Goal: Task Accomplishment & Management: Manage account settings

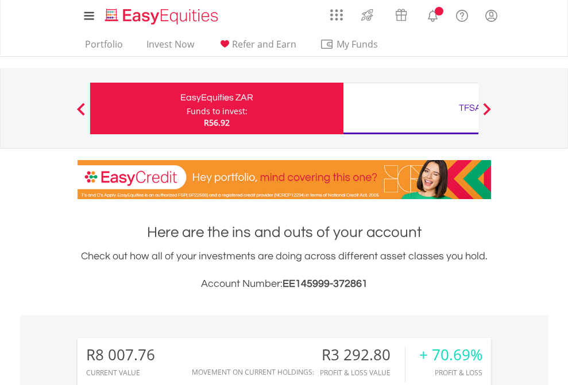
scroll to position [110, 180]
click at [187, 108] on div "Funds to invest:" at bounding box center [217, 111] width 61 height 11
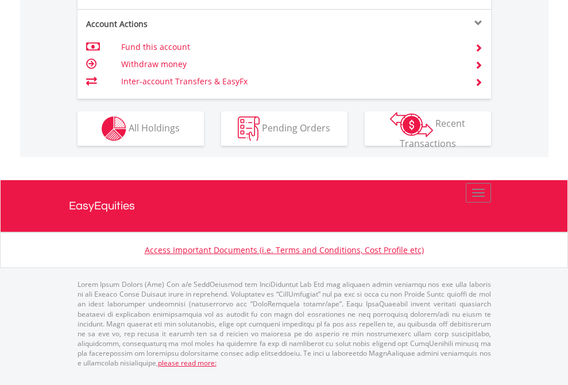
scroll to position [1169, 0]
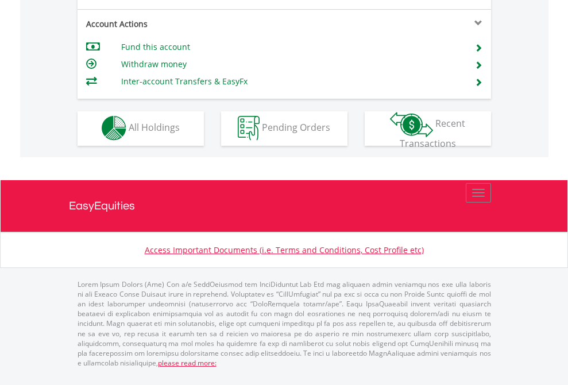
scroll to position [1073, 0]
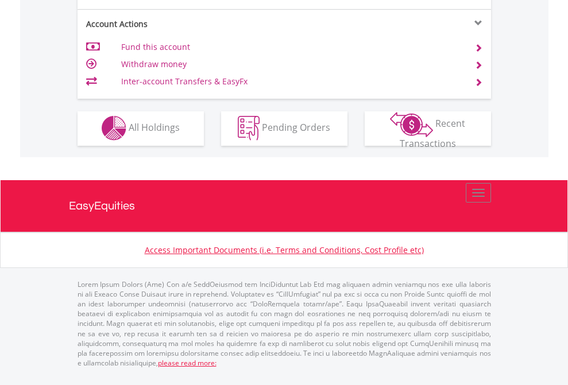
scroll to position [1073, 0]
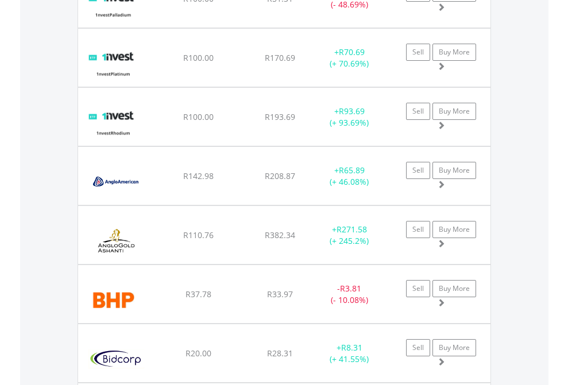
scroll to position [110, 180]
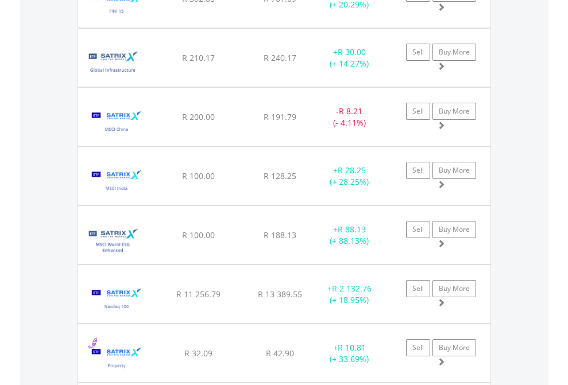
scroll to position [110, 180]
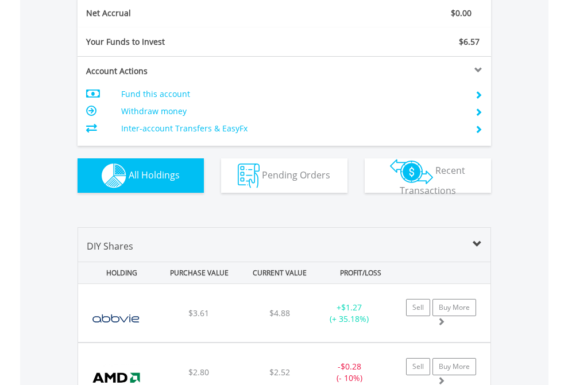
scroll to position [1299, 0]
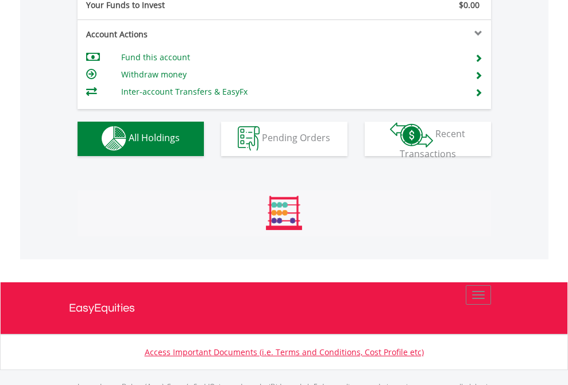
scroll to position [1136, 0]
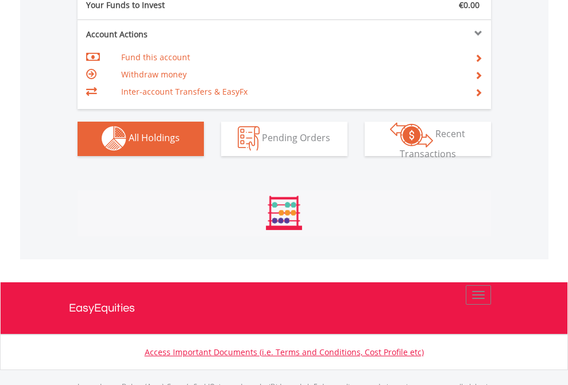
scroll to position [1136, 0]
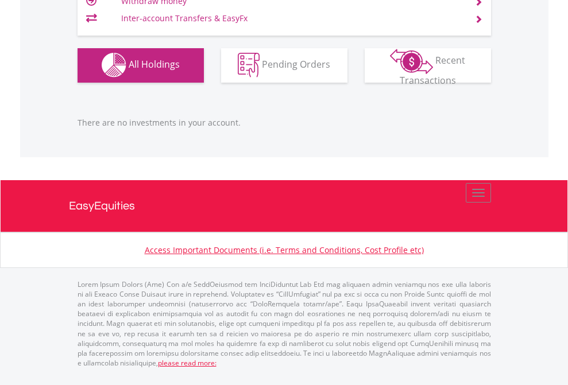
scroll to position [110, 180]
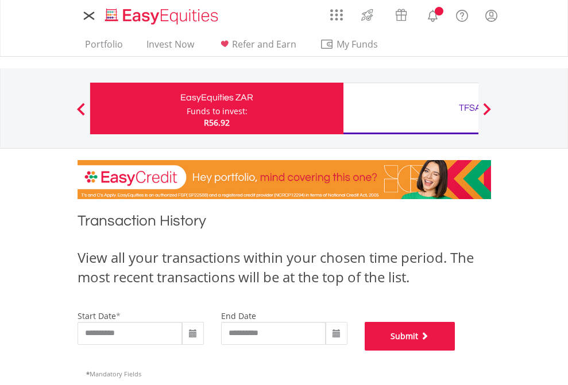
click at [455, 351] on button "Submit" at bounding box center [409, 336] width 91 height 29
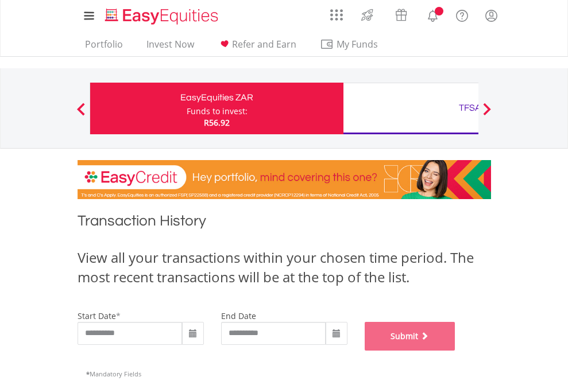
scroll to position [465, 0]
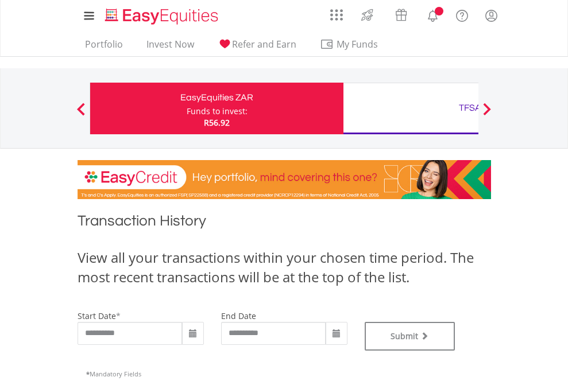
click at [410, 108] on div "TFSA" at bounding box center [469, 108] width 239 height 16
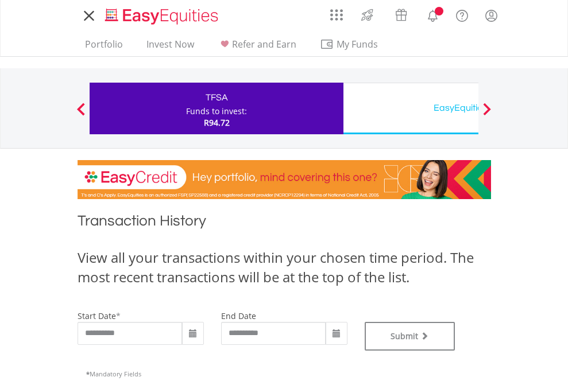
type input "**********"
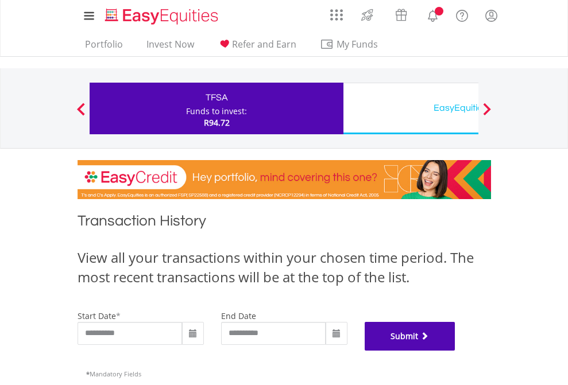
click at [455, 351] on button "Submit" at bounding box center [409, 336] width 91 height 29
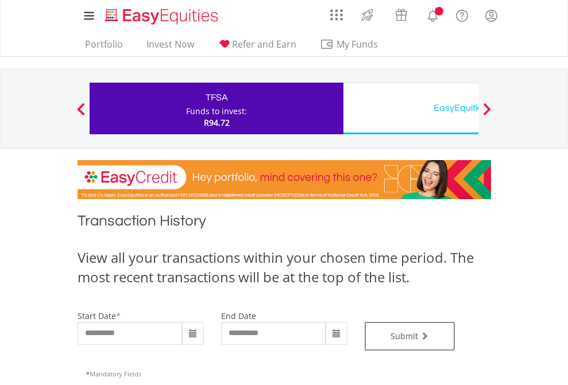
click at [410, 108] on div "EasyEquities USD" at bounding box center [469, 108] width 239 height 16
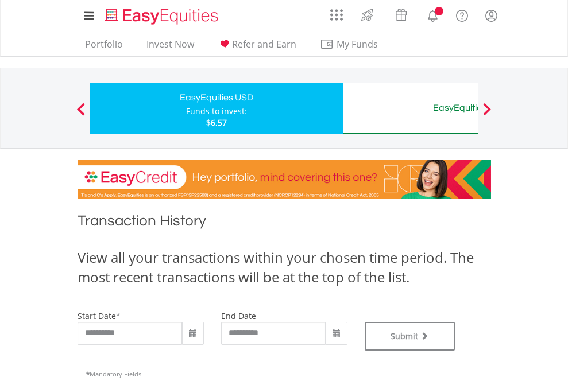
type input "**********"
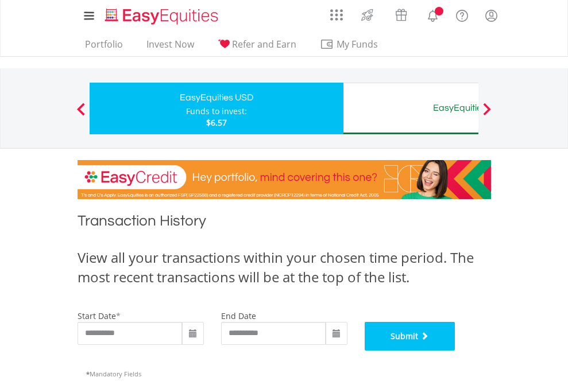
click at [455, 351] on button "Submit" at bounding box center [409, 336] width 91 height 29
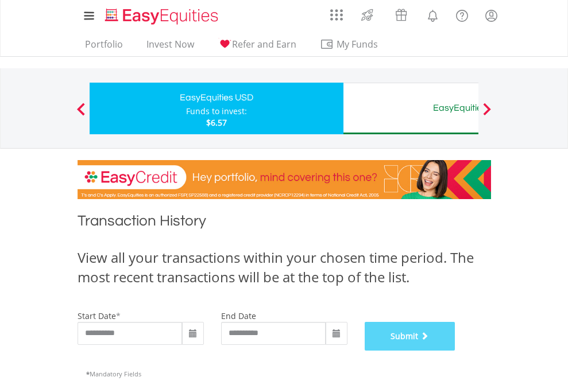
scroll to position [465, 0]
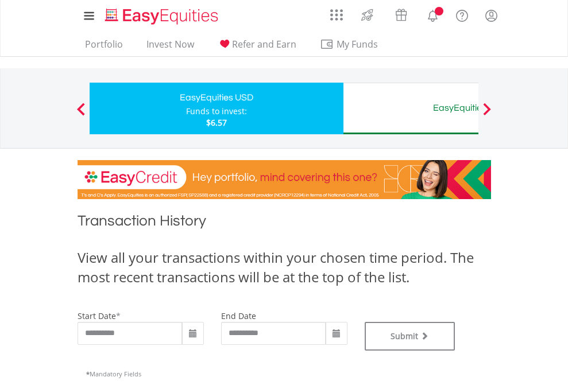
click at [410, 108] on div "EasyEquities AUD" at bounding box center [469, 108] width 239 height 16
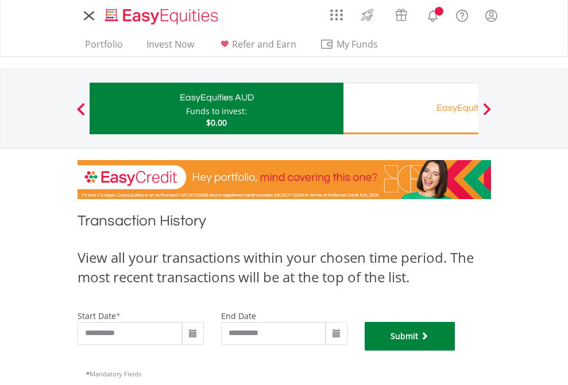
click at [455, 351] on button "Submit" at bounding box center [409, 336] width 91 height 29
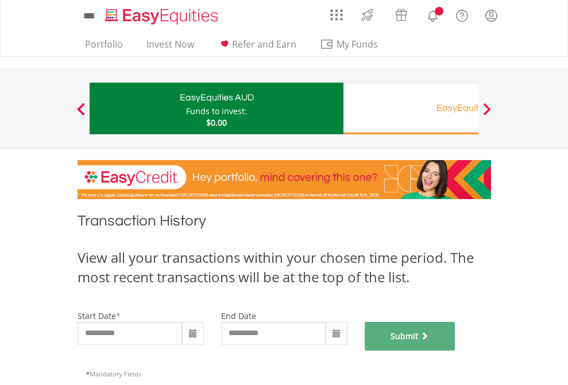
scroll to position [465, 0]
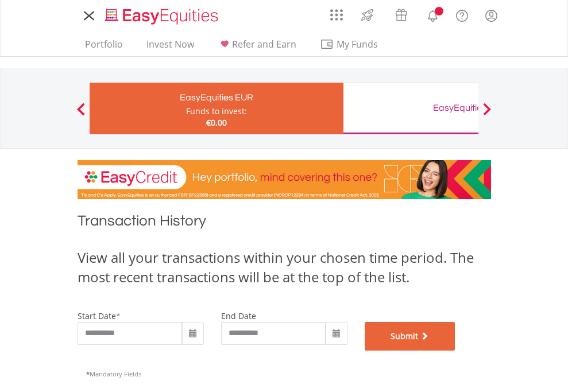
click at [455, 351] on button "Submit" at bounding box center [409, 336] width 91 height 29
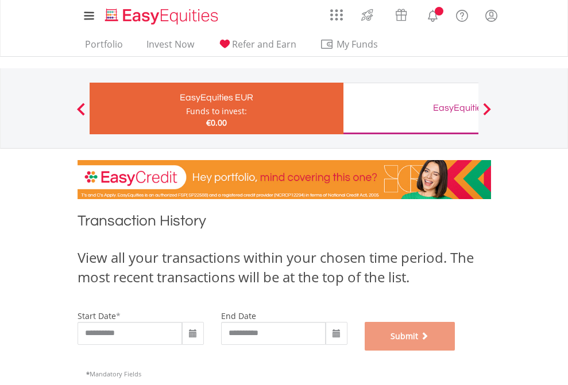
scroll to position [465, 0]
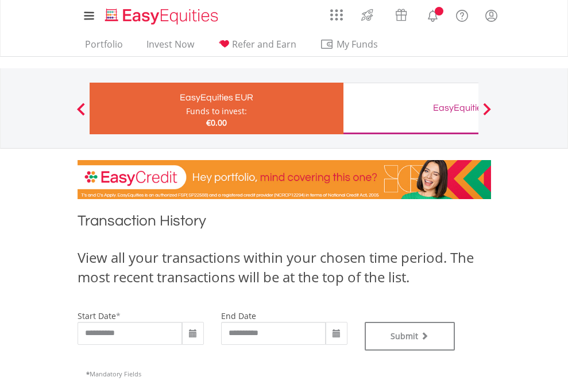
click at [410, 108] on div "EasyEquities GBP" at bounding box center [469, 108] width 239 height 16
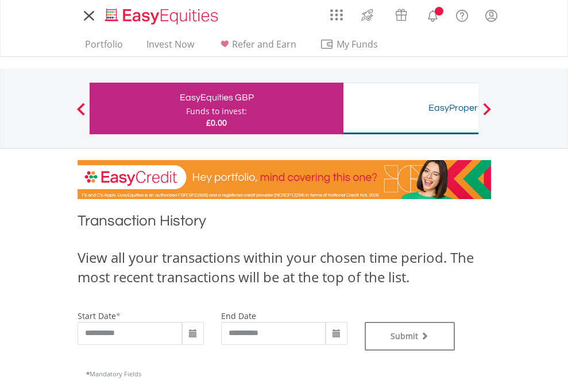
type input "**********"
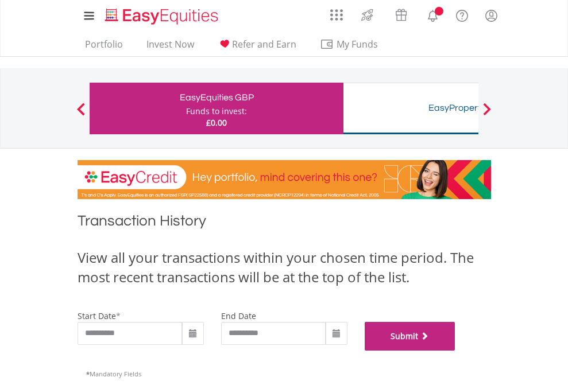
click at [455, 351] on button "Submit" at bounding box center [409, 336] width 91 height 29
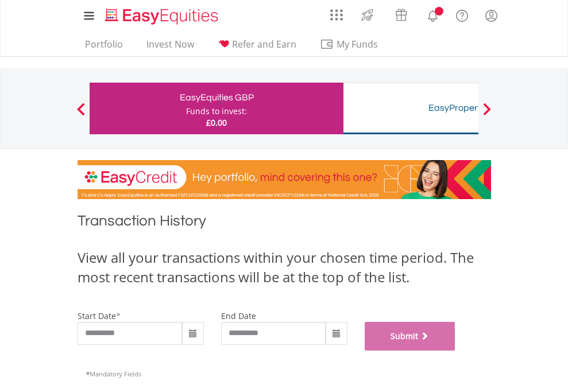
scroll to position [465, 0]
